Goal: Navigation & Orientation: Find specific page/section

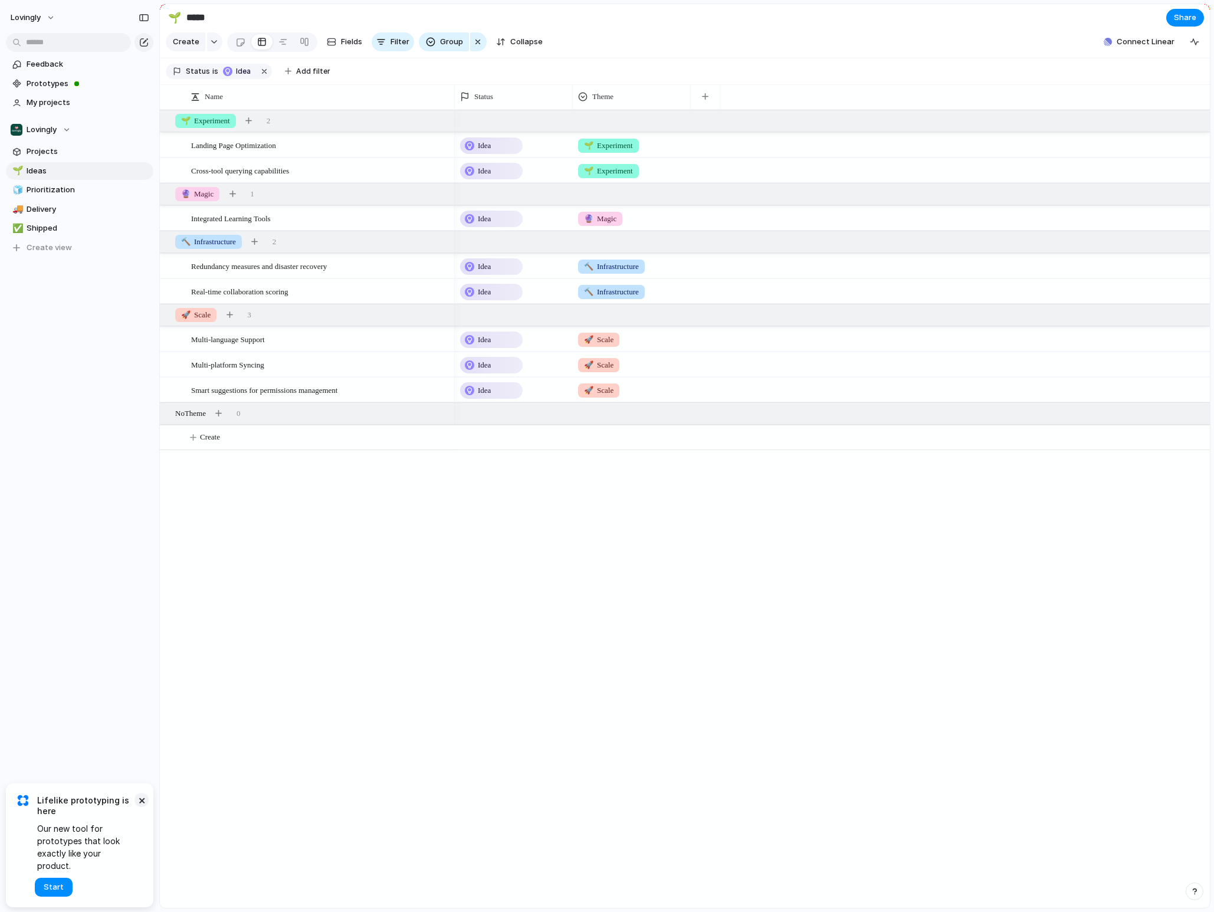
click at [147, 807] on button "×" at bounding box center [142, 800] width 14 height 14
drag, startPoint x: 1192, startPoint y: 50, endPoint x: 1100, endPoint y: 5, distance: 102.1
click at [1100, 5] on header "🌱 ***** Share Create Fields Filter Group Zoom Collapse Connect Linear Status is…" at bounding box center [685, 44] width 1050 height 81
click at [1111, 46] on div "button" at bounding box center [1108, 42] width 8 height 8
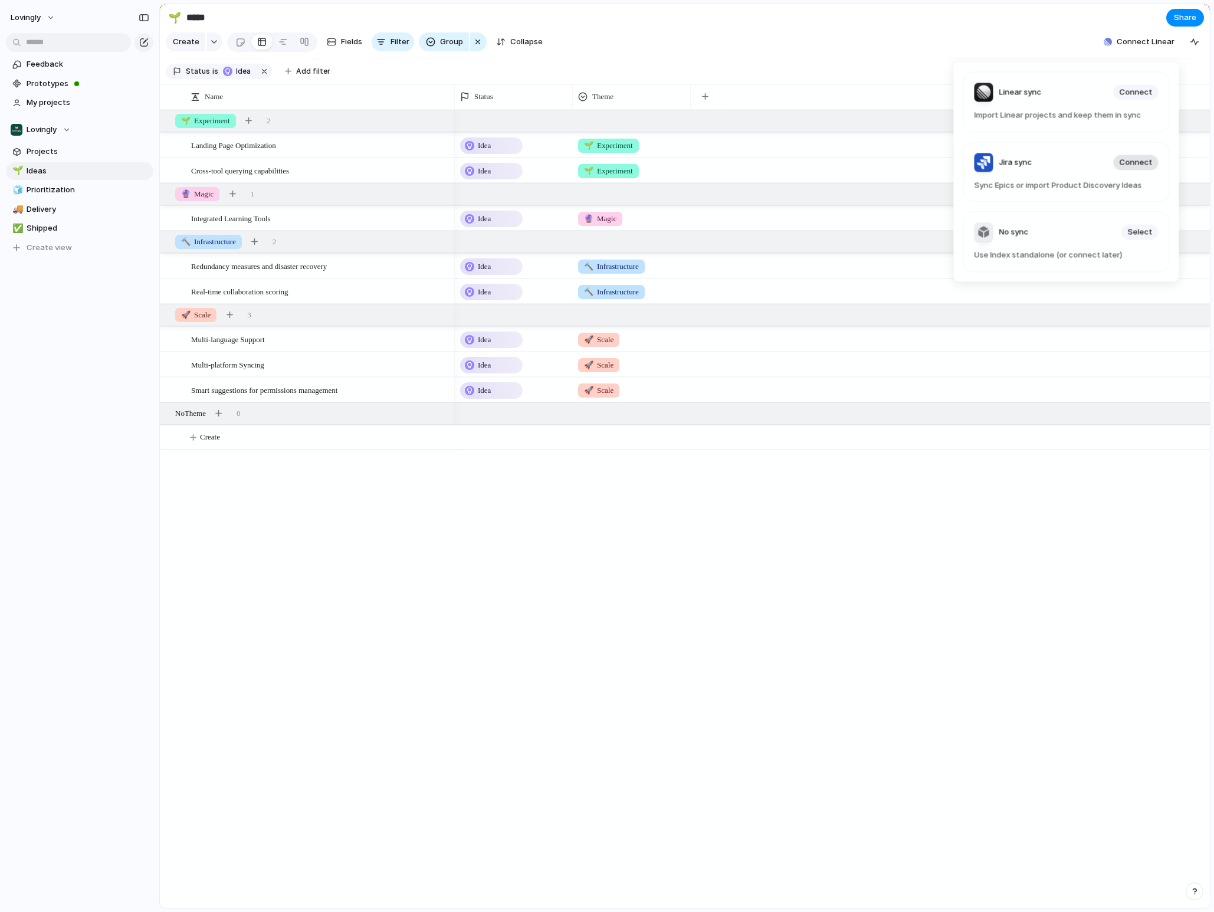
click at [1136, 161] on span "Connect" at bounding box center [1136, 162] width 33 height 12
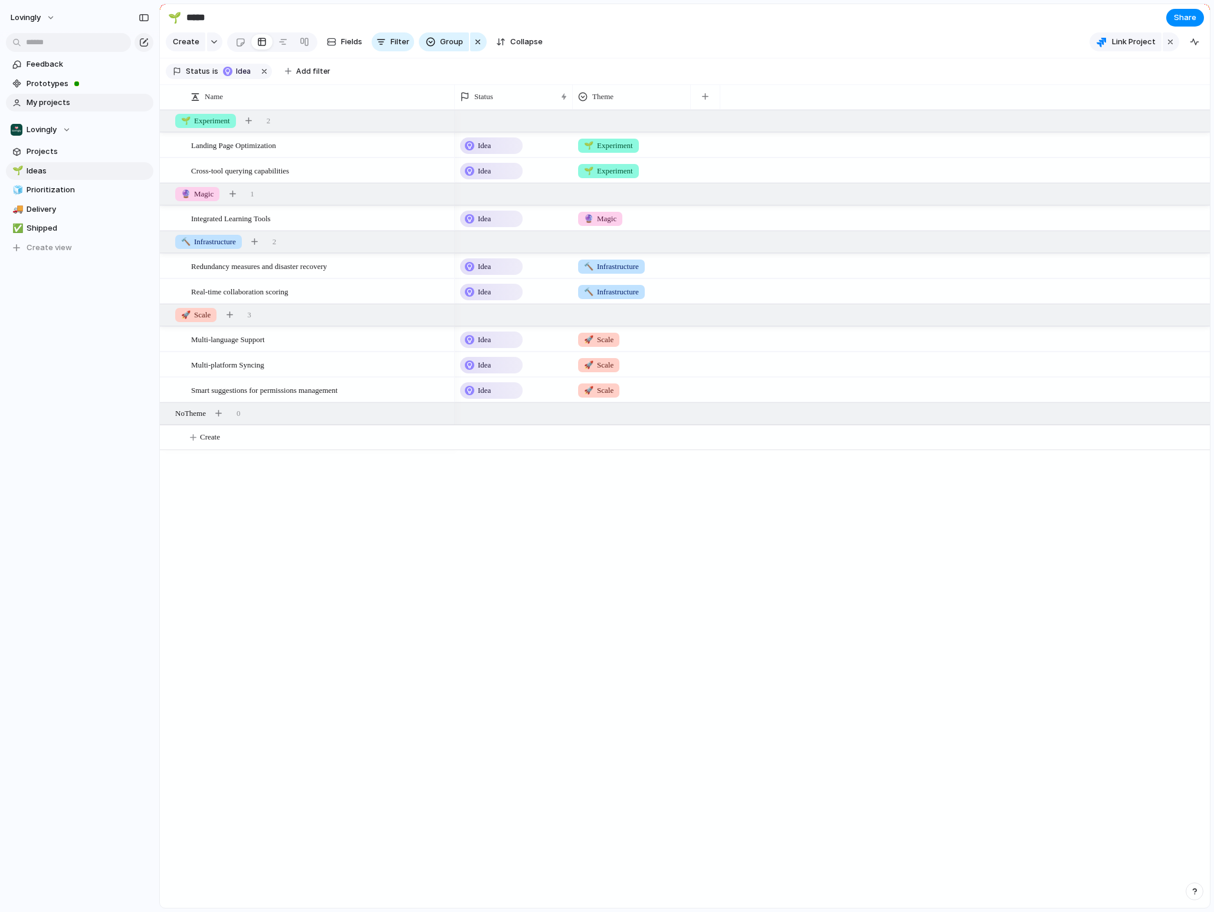
click at [44, 95] on link "My projects" at bounding box center [79, 103] width 147 height 18
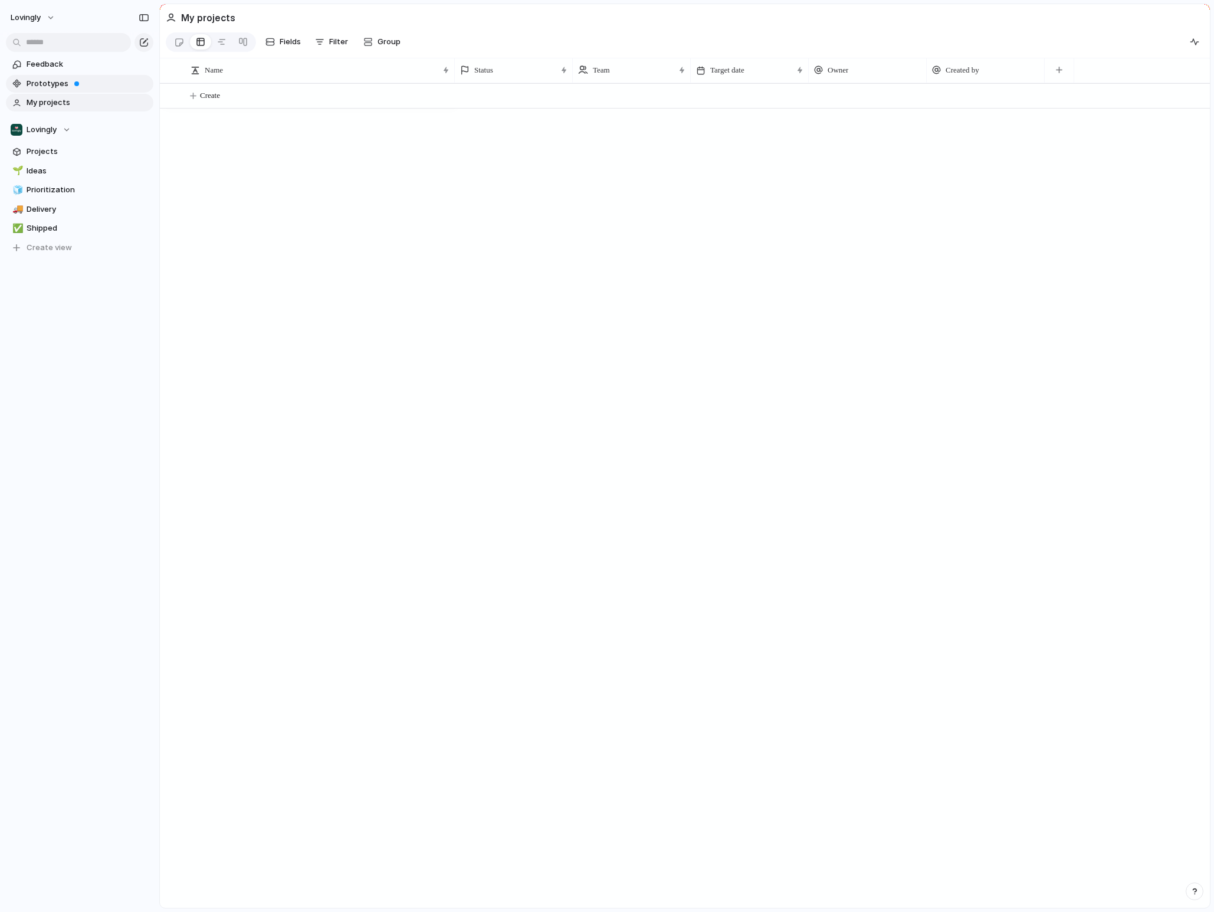
click at [48, 87] on span "Prototypes" at bounding box center [88, 84] width 123 height 12
click at [41, 156] on span "Projects" at bounding box center [88, 152] width 123 height 12
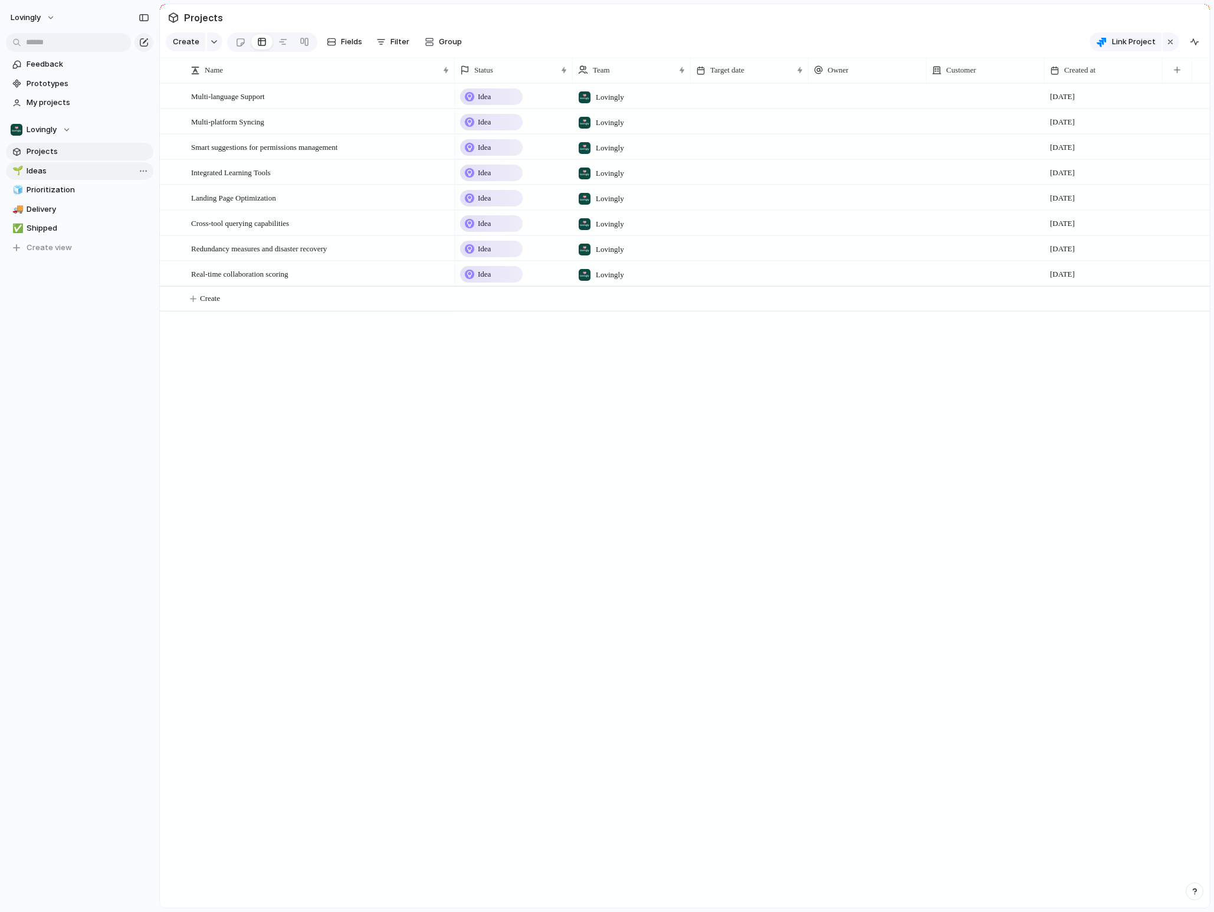
click at [34, 176] on link "🌱 Ideas" at bounding box center [79, 171] width 147 height 18
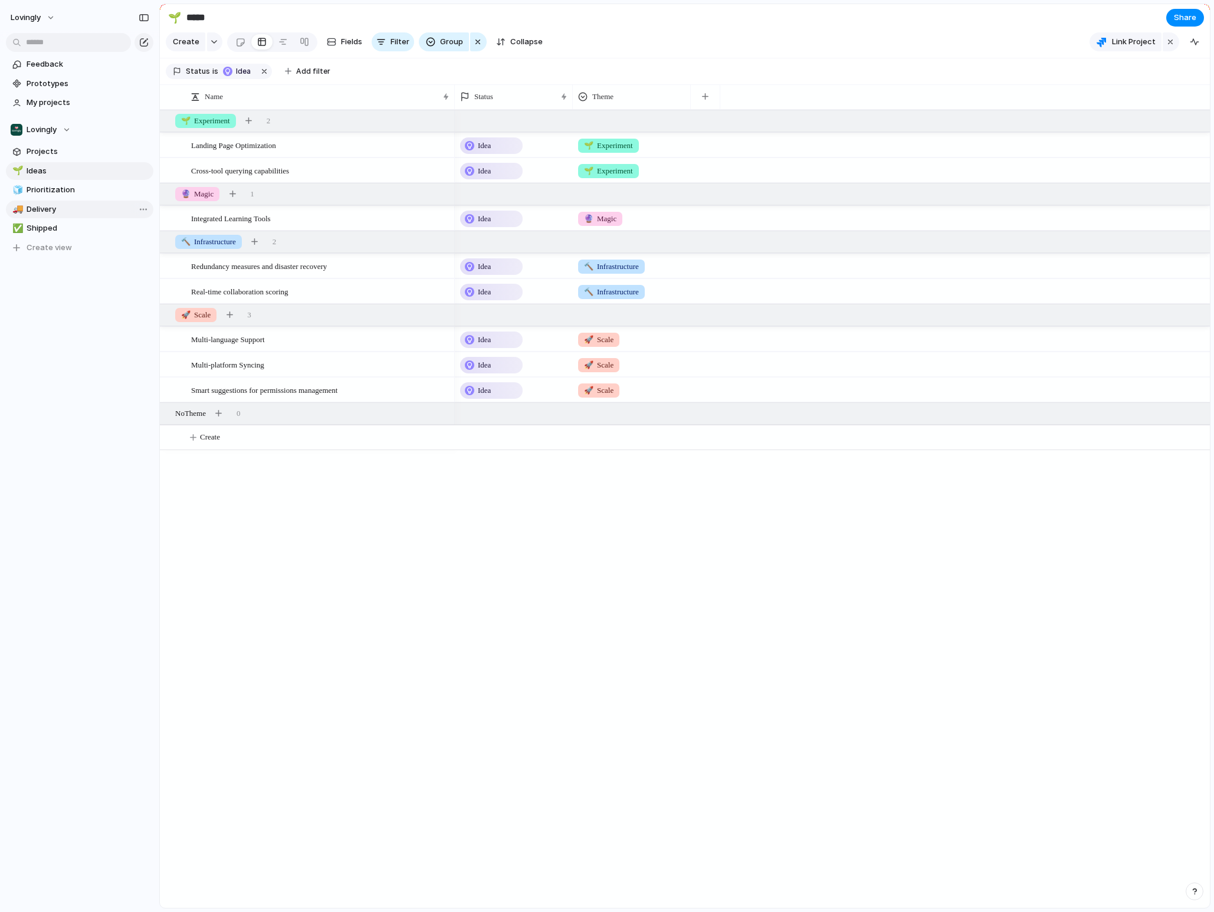
click at [35, 204] on span "Delivery" at bounding box center [88, 210] width 123 height 12
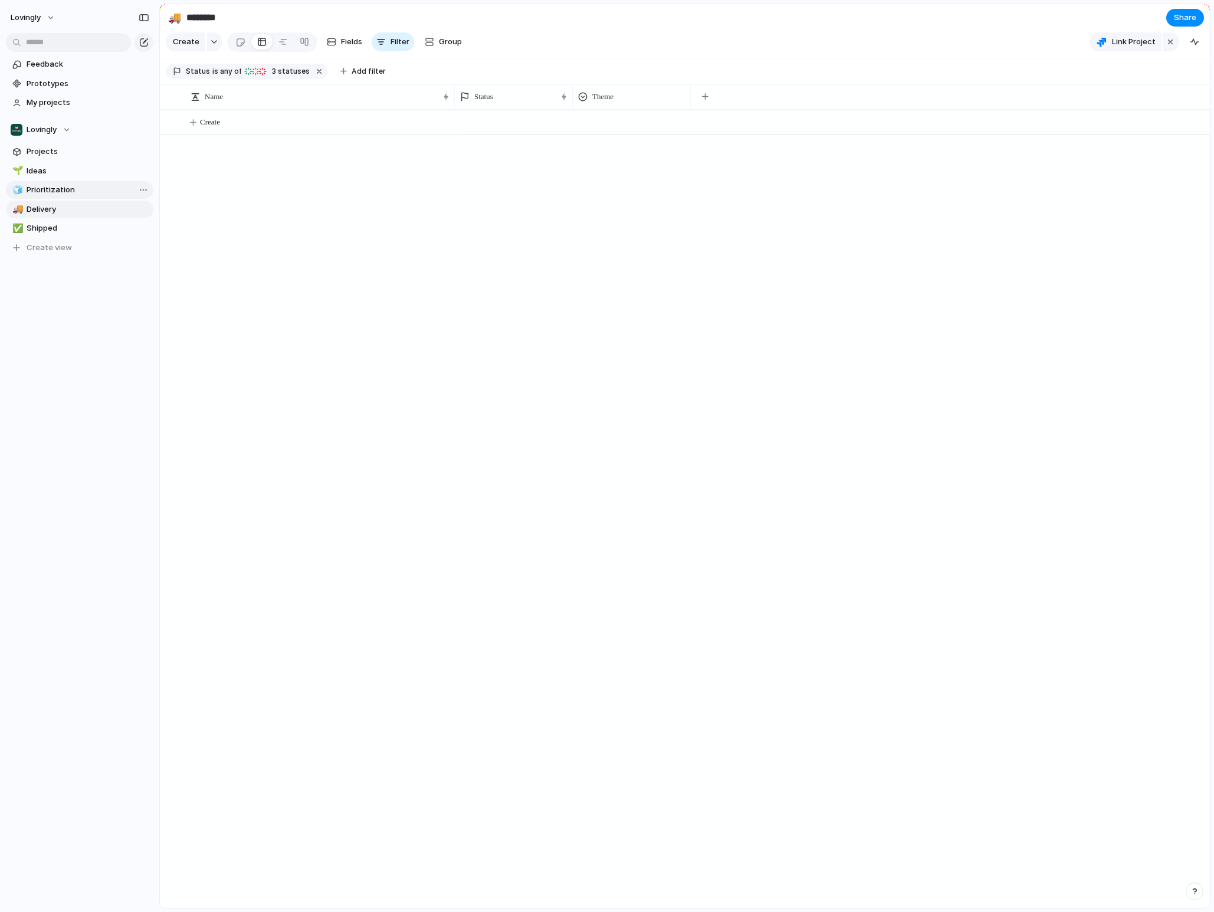
click at [40, 194] on span "Prioritization" at bounding box center [88, 190] width 123 height 12
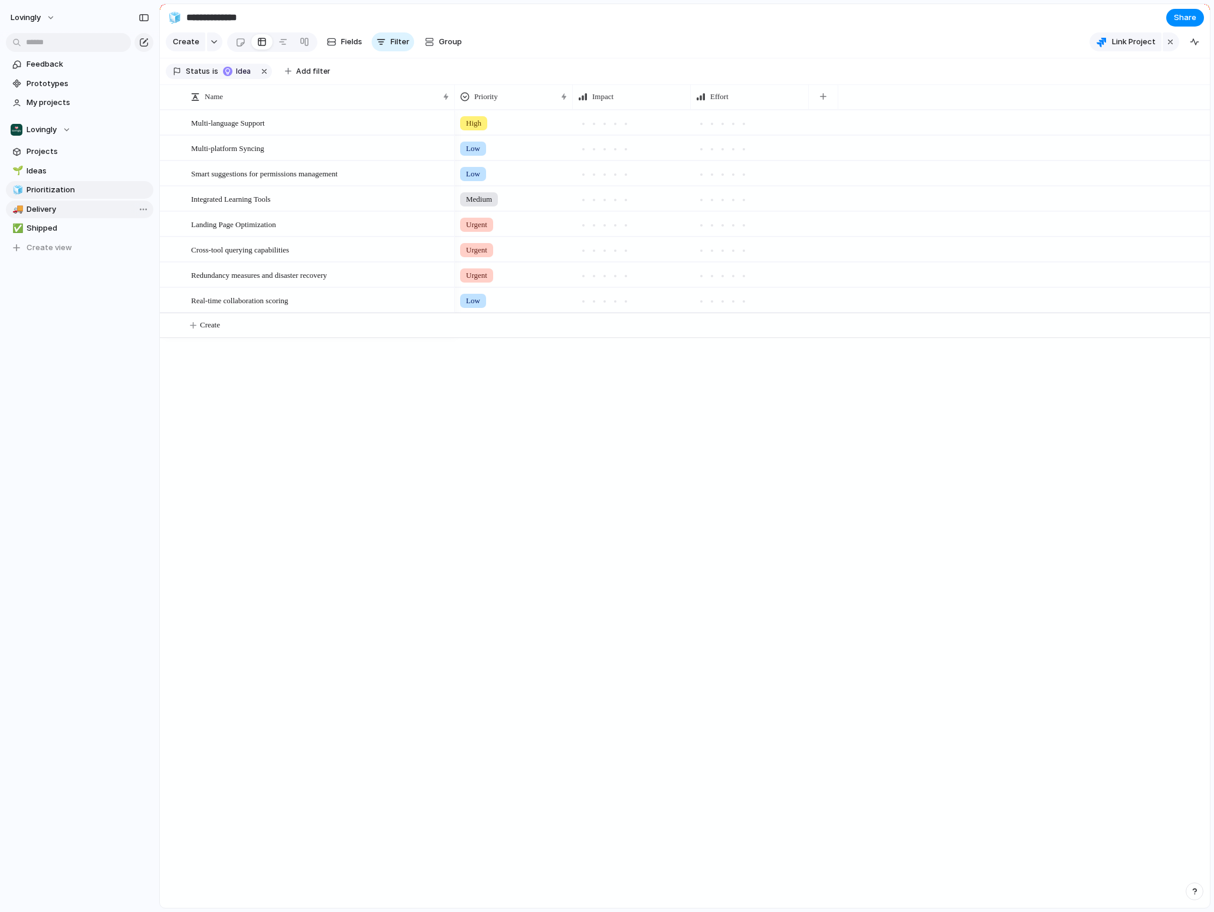
click at [33, 211] on span "Delivery" at bounding box center [88, 210] width 123 height 12
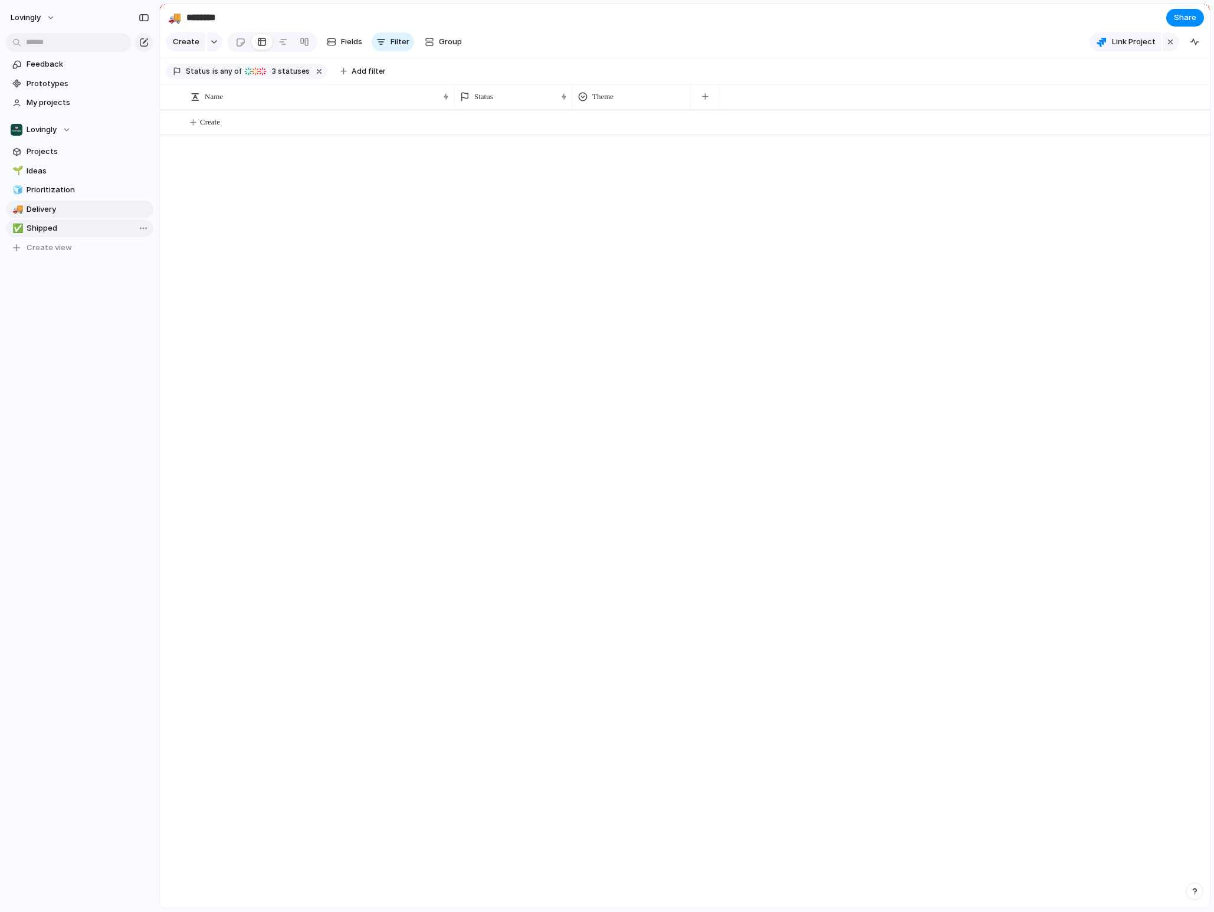
click at [34, 227] on span "Shipped" at bounding box center [88, 228] width 123 height 12
type input "*******"
click at [60, 86] on span "Prototypes" at bounding box center [88, 84] width 123 height 12
click at [1175, 48] on button "button" at bounding box center [1171, 41] width 17 height 19
click at [42, 153] on span "Projects" at bounding box center [88, 152] width 123 height 12
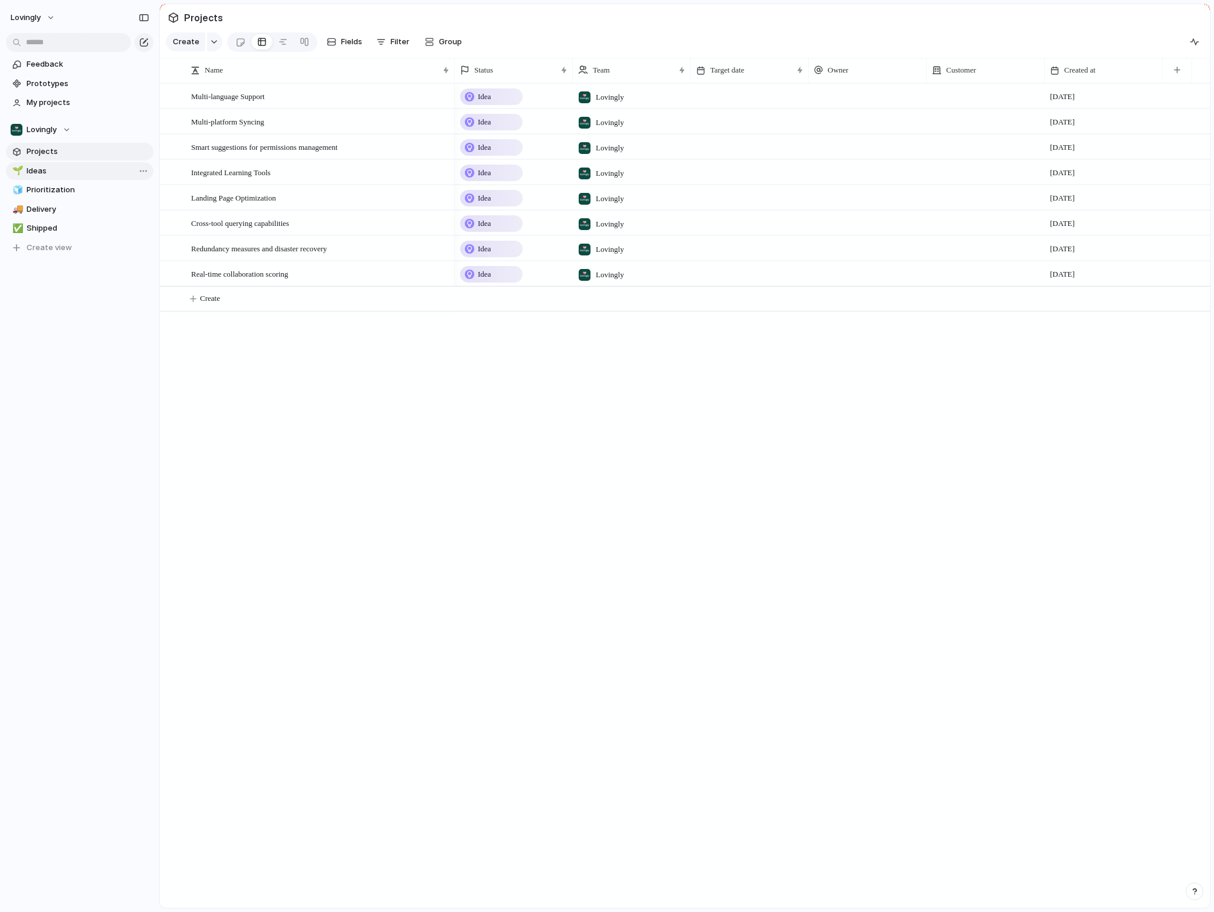
click at [36, 170] on span "Ideas" at bounding box center [88, 171] width 123 height 12
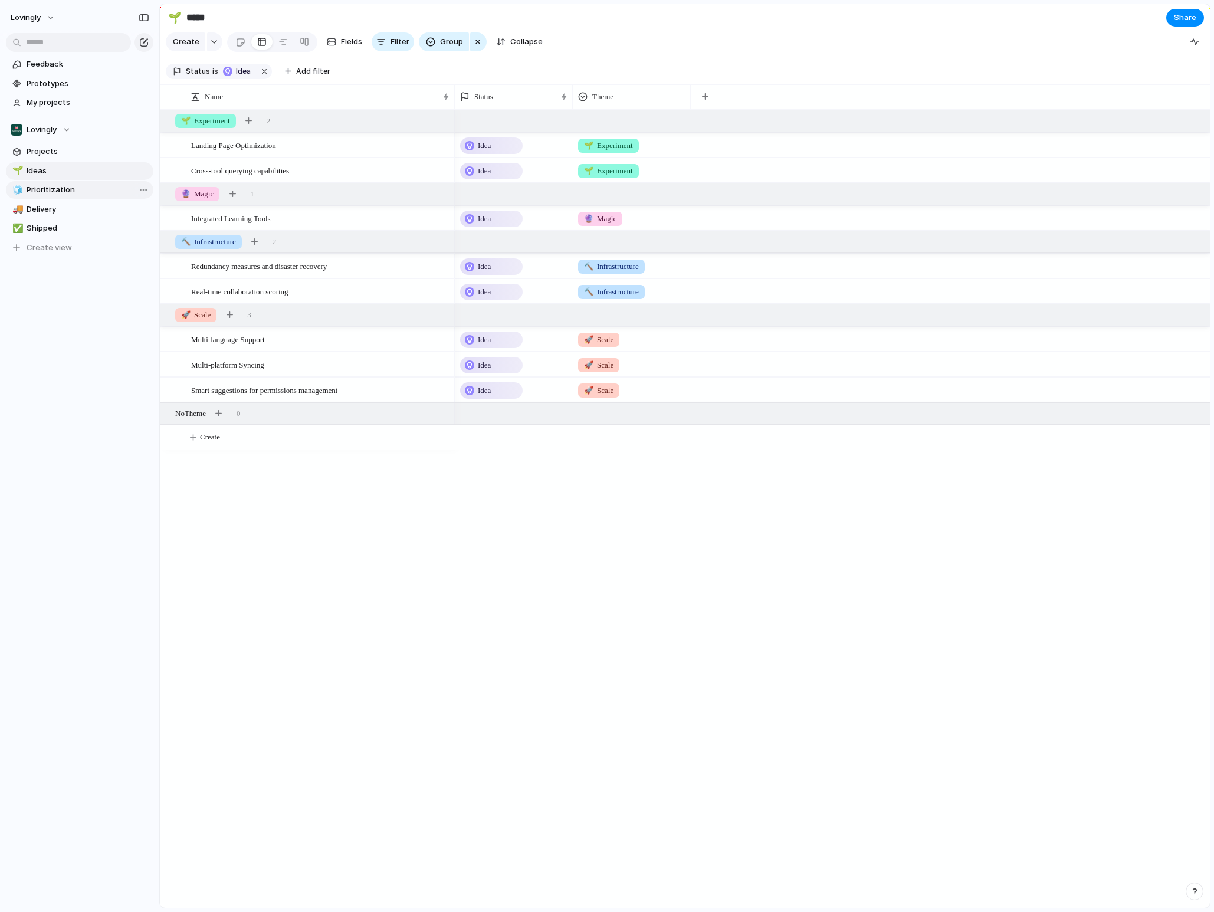
click at [37, 187] on span "Prioritization" at bounding box center [88, 190] width 123 height 12
type input "**********"
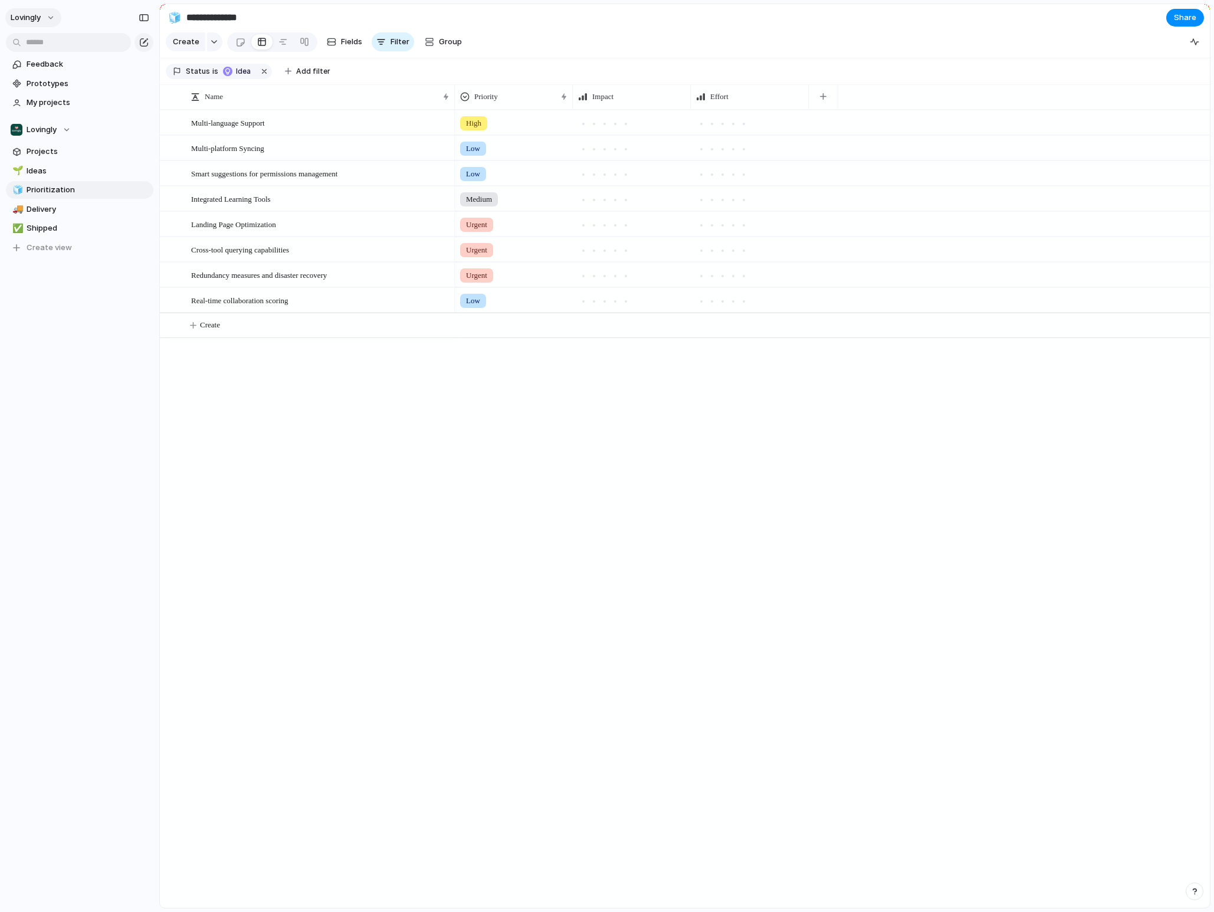
click at [53, 18] on button "Lovingly" at bounding box center [33, 17] width 56 height 19
